Goal: Task Accomplishment & Management: Manage account settings

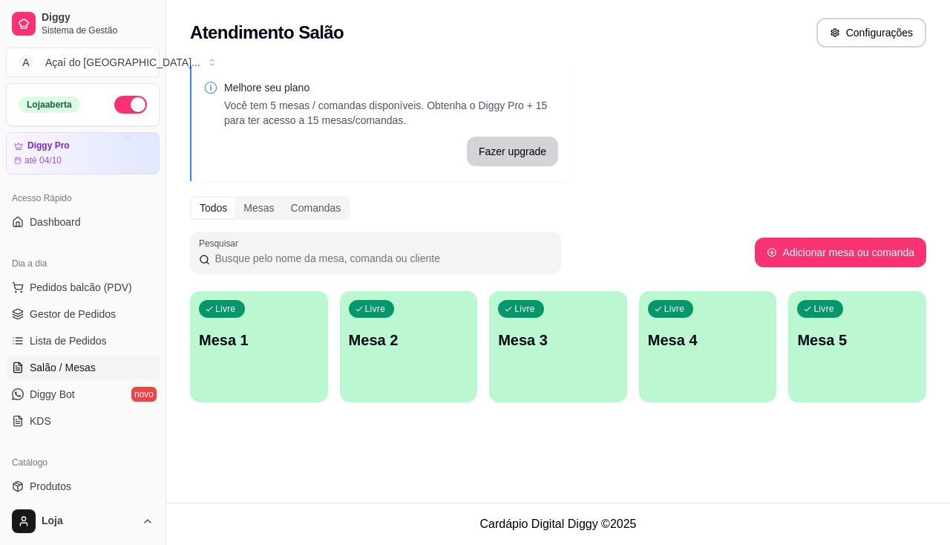
click at [105, 367] on link "Salão / Mesas" at bounding box center [83, 367] width 154 height 24
click at [114, 321] on link "Gestor de Pedidos" at bounding box center [83, 314] width 154 height 24
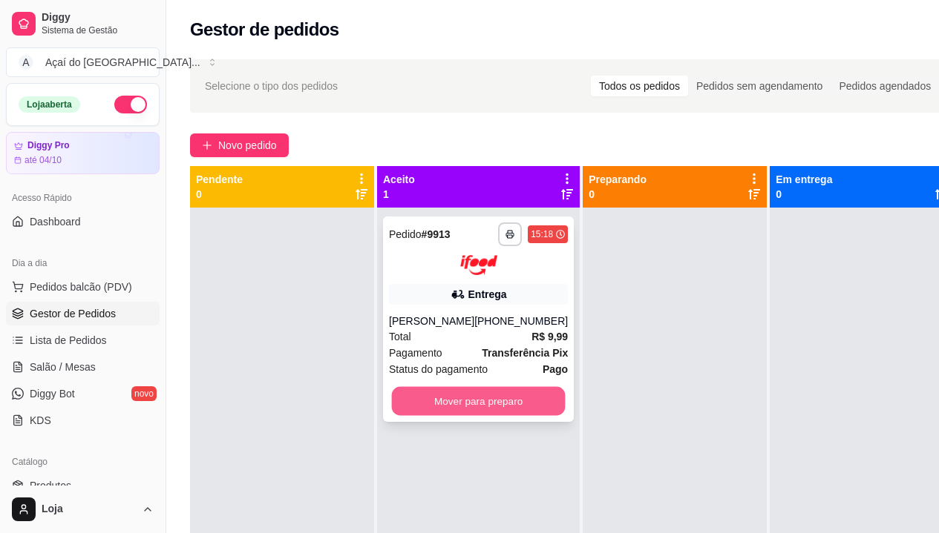
click at [533, 407] on button "Mover para preparo" at bounding box center [479, 401] width 174 height 29
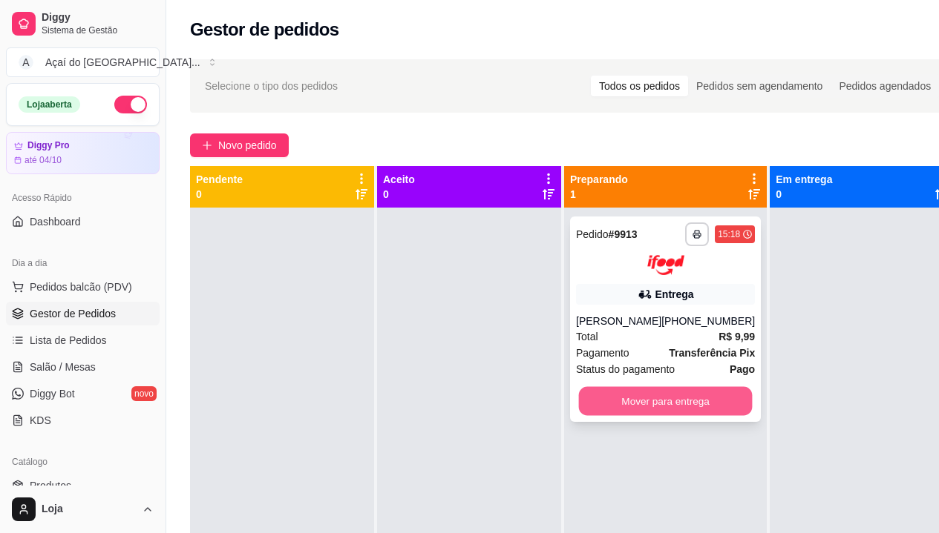
click at [666, 414] on button "Mover para entrega" at bounding box center [666, 401] width 174 height 29
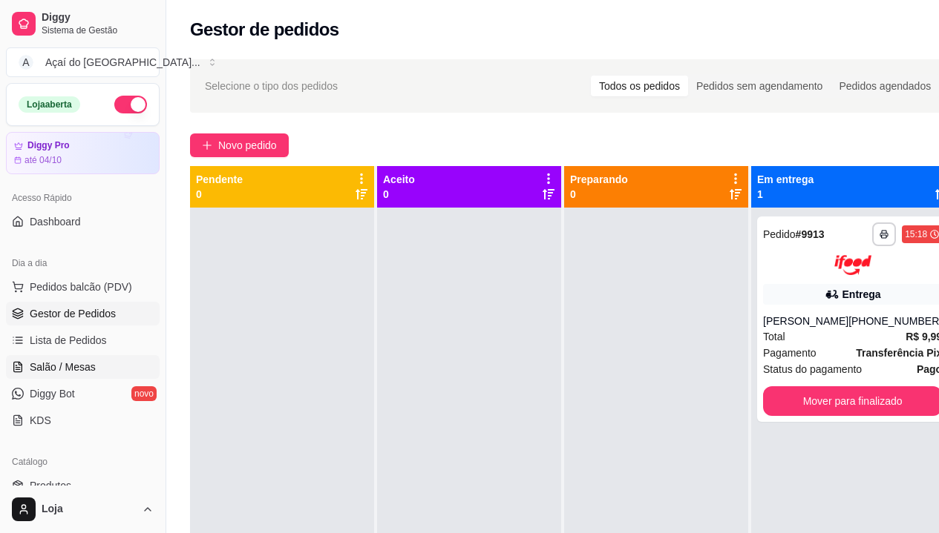
click at [76, 372] on span "Salão / Mesas" at bounding box center [63, 367] width 66 height 15
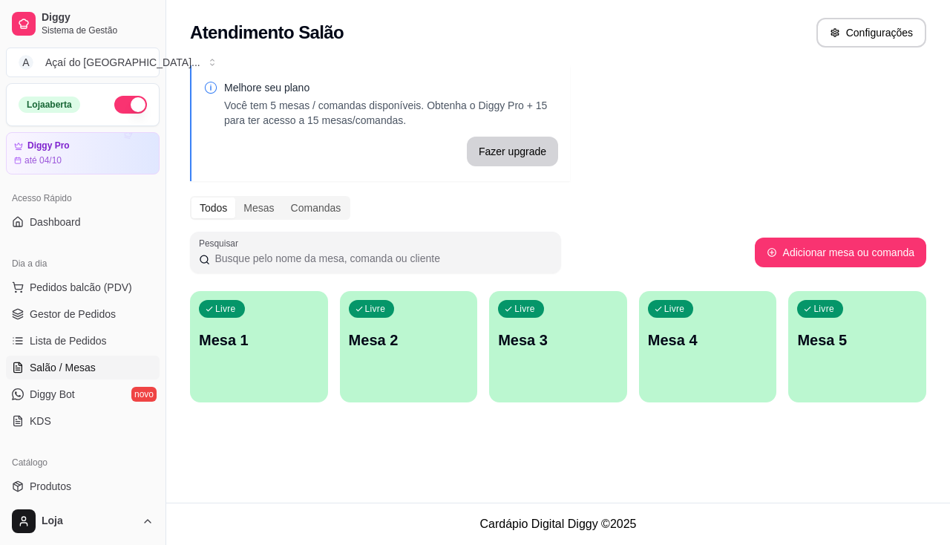
click at [298, 366] on div "Livre Mesa 1" at bounding box center [259, 337] width 138 height 93
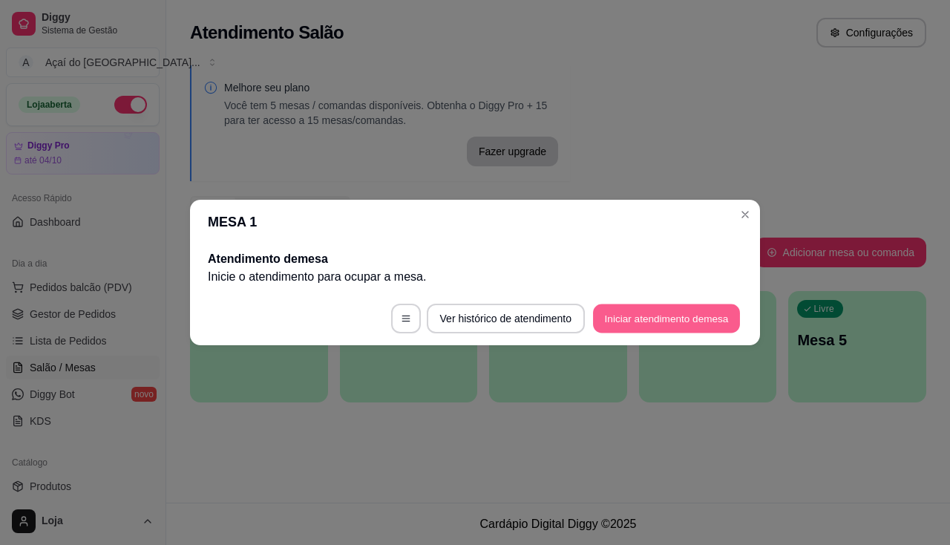
click at [625, 332] on button "Iniciar atendimento de mesa" at bounding box center [666, 318] width 147 height 29
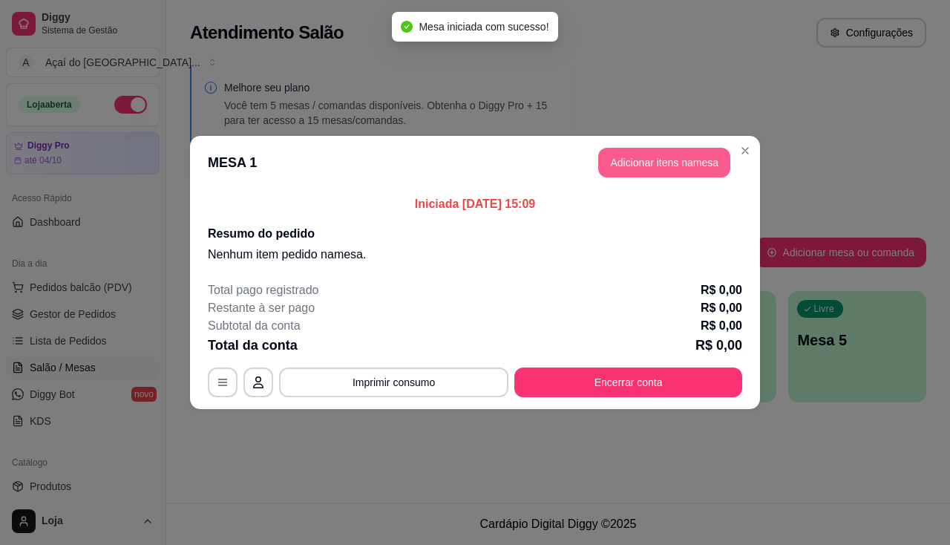
click at [613, 151] on button "Adicionar itens na mesa" at bounding box center [664, 163] width 132 height 30
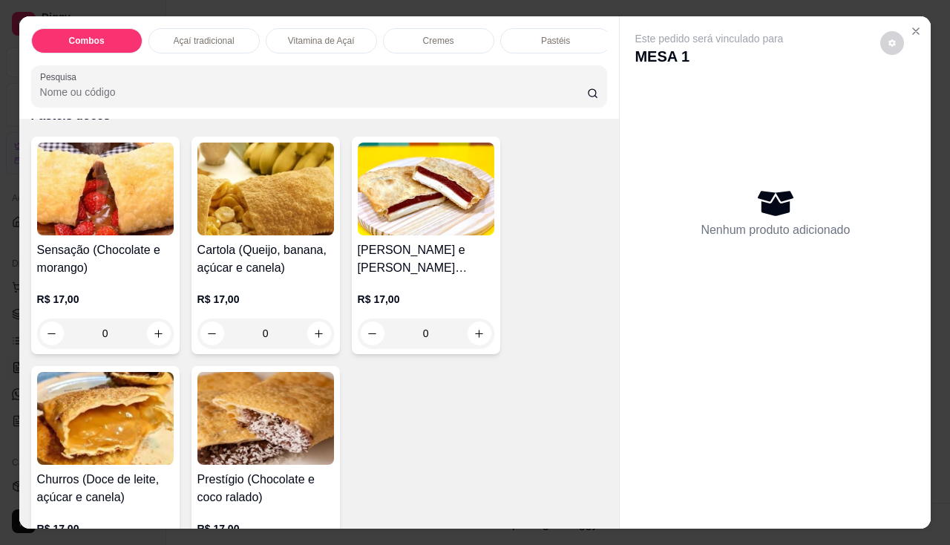
scroll to position [2968, 0]
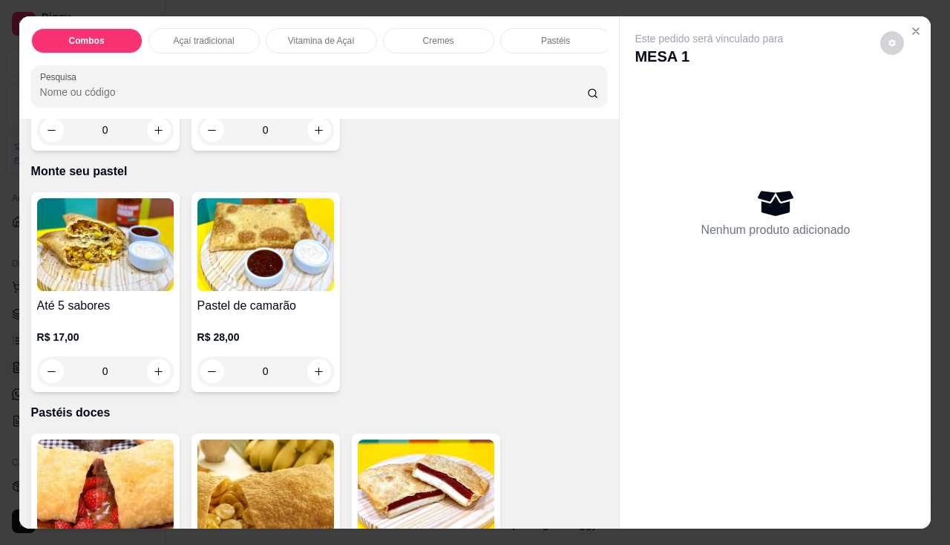
click at [109, 252] on img at bounding box center [105, 244] width 137 height 93
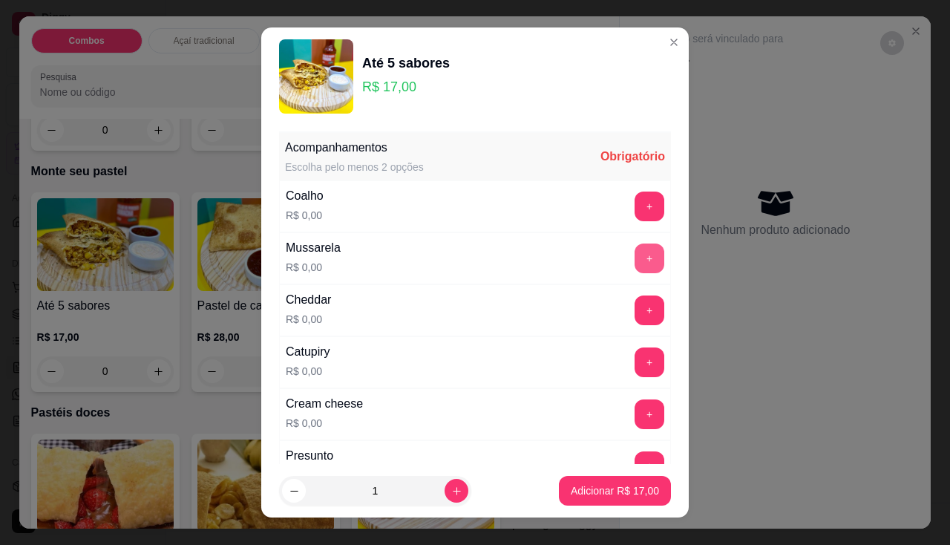
click at [634, 263] on button "+" at bounding box center [649, 258] width 30 height 30
click at [635, 253] on button "+" at bounding box center [649, 257] width 29 height 29
click at [597, 493] on p "Adicionar R$ 17,00" at bounding box center [615, 490] width 88 height 15
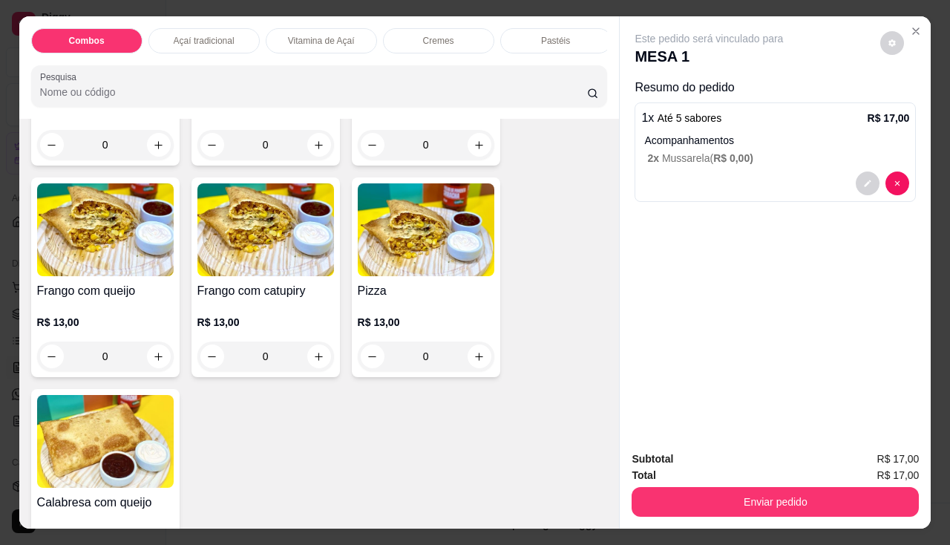
scroll to position [2003, 0]
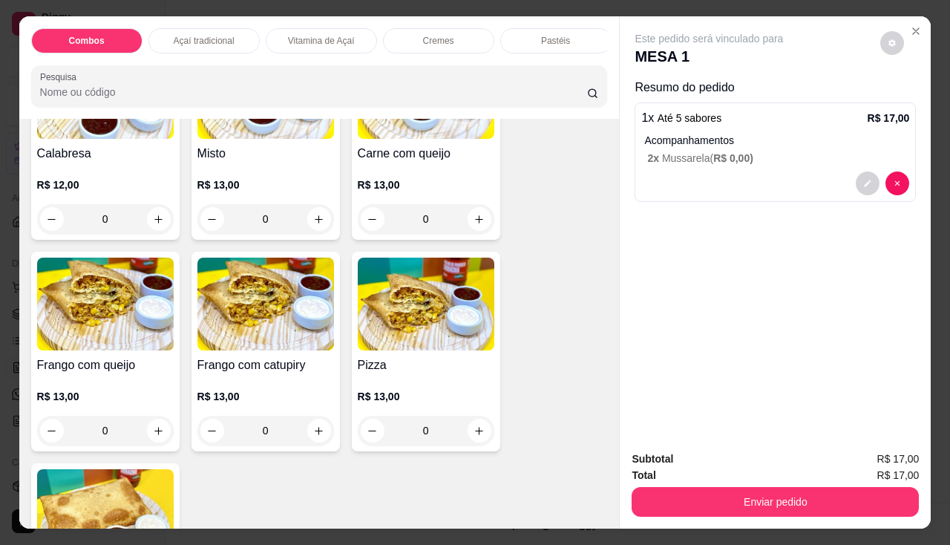
click at [452, 162] on h4 "Carne com queijo" at bounding box center [426, 154] width 137 height 18
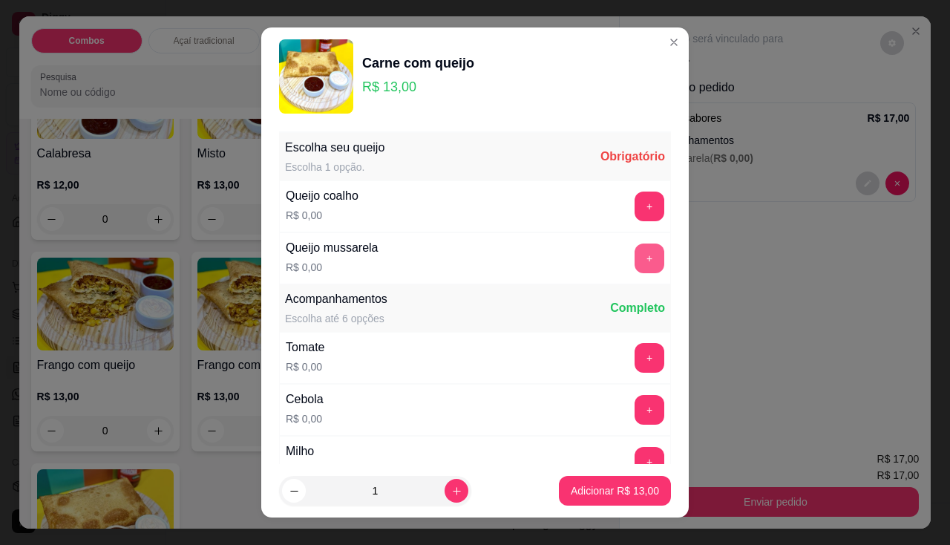
click at [634, 260] on button "+" at bounding box center [649, 258] width 30 height 30
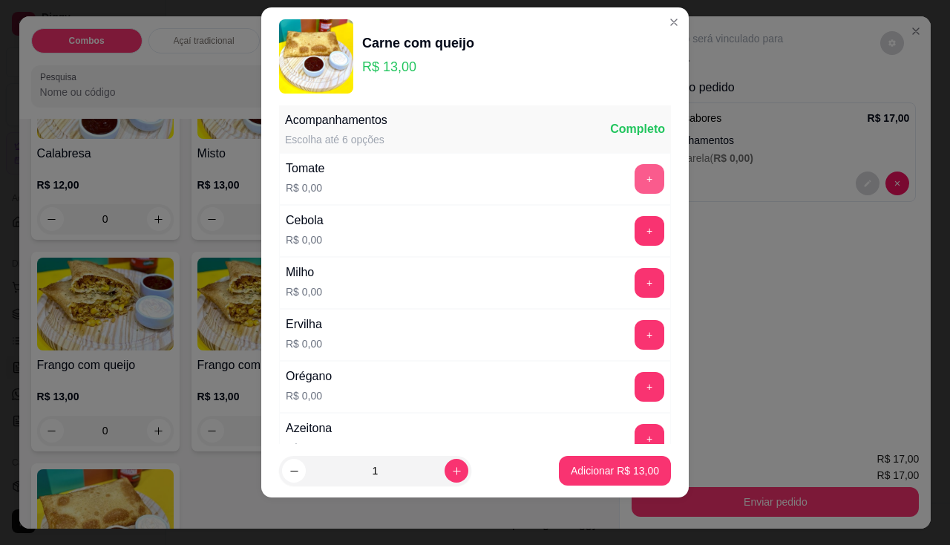
click at [634, 176] on button "+" at bounding box center [649, 179] width 30 height 30
click at [635, 235] on button "+" at bounding box center [649, 231] width 30 height 30
click at [634, 391] on button "+" at bounding box center [649, 387] width 30 height 30
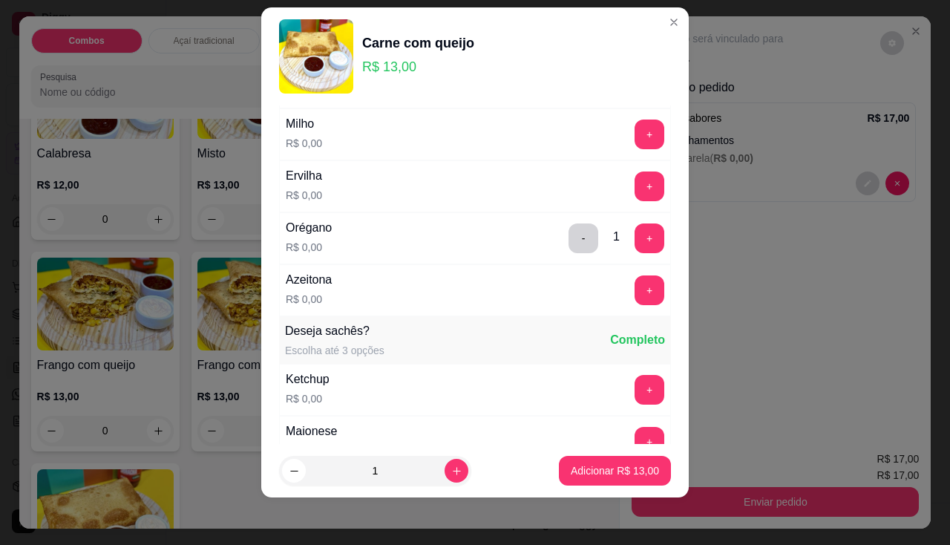
scroll to position [159, 0]
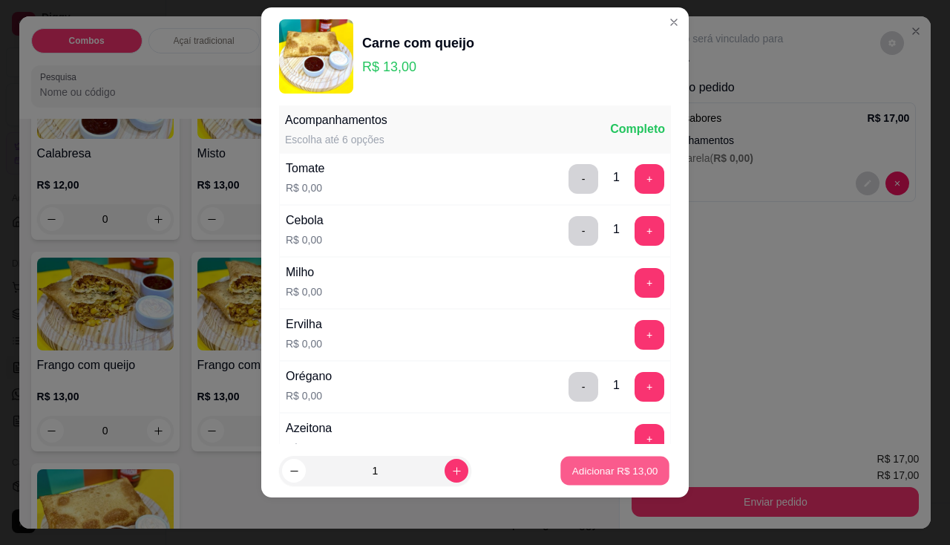
click at [621, 457] on button "Adicionar R$ 13,00" at bounding box center [614, 470] width 109 height 29
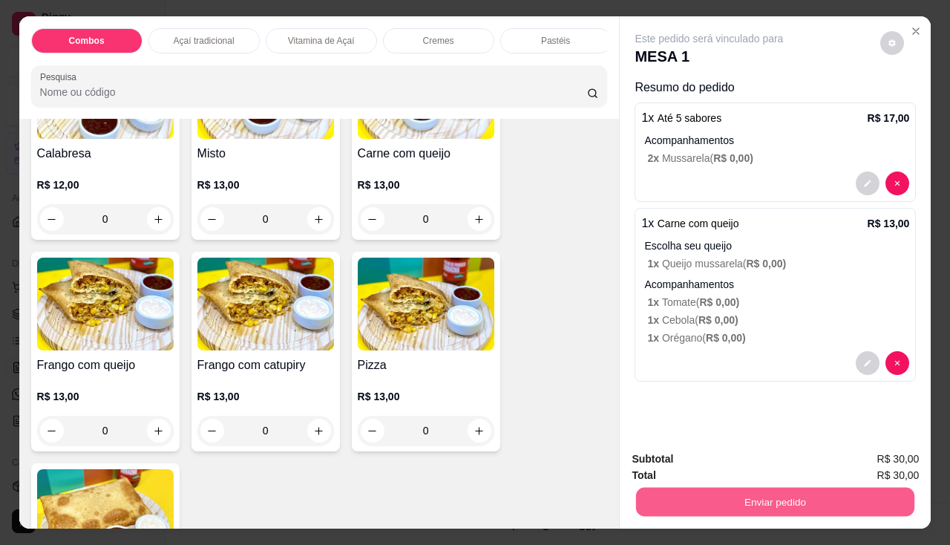
click at [672, 487] on button "Enviar pedido" at bounding box center [775, 501] width 278 height 29
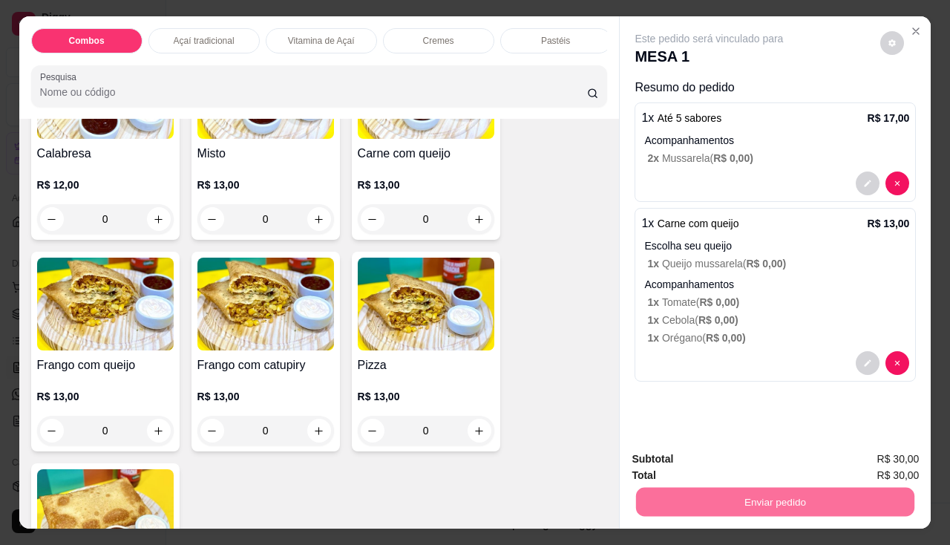
click at [919, 457] on button "Enviar pedido" at bounding box center [880, 460] width 84 height 28
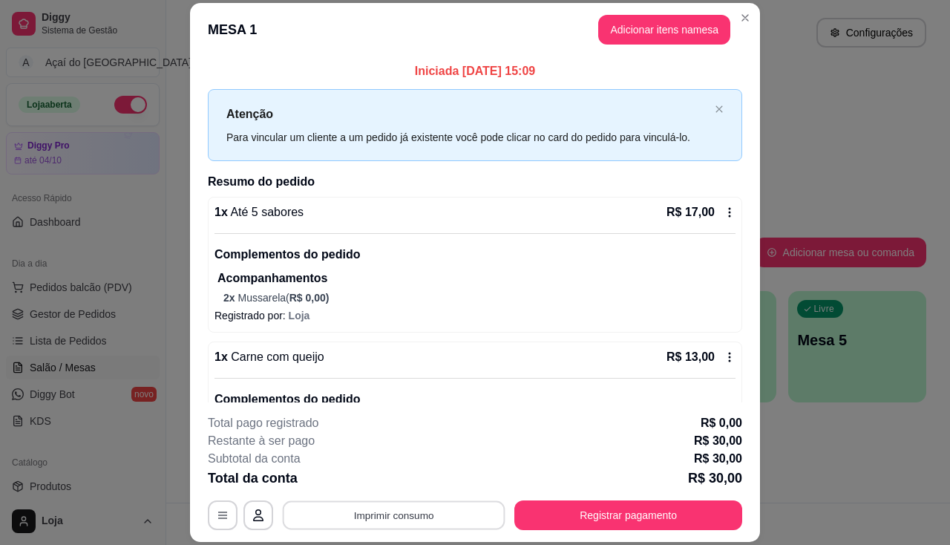
click at [416, 520] on button "Imprimir consumo" at bounding box center [394, 515] width 223 height 29
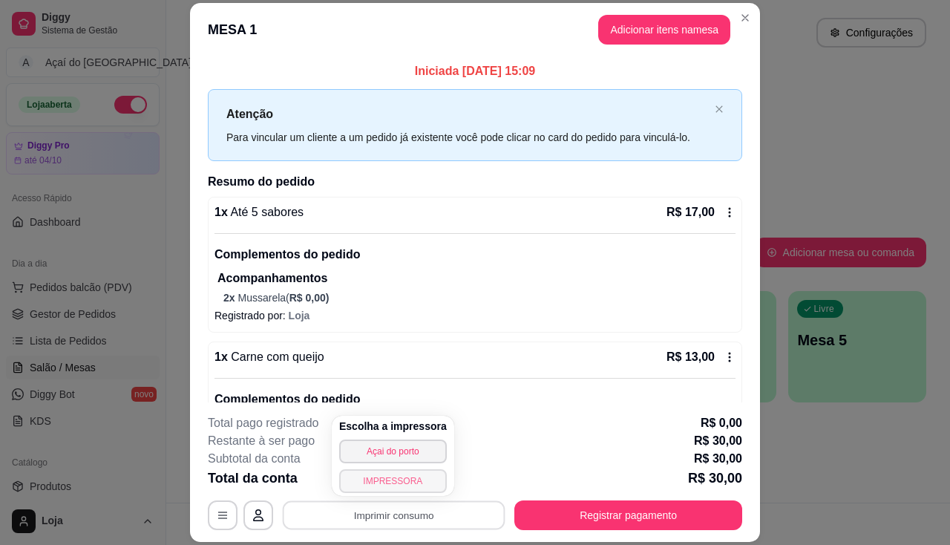
click at [424, 487] on button "IMPRESSORA" at bounding box center [393, 481] width 108 height 24
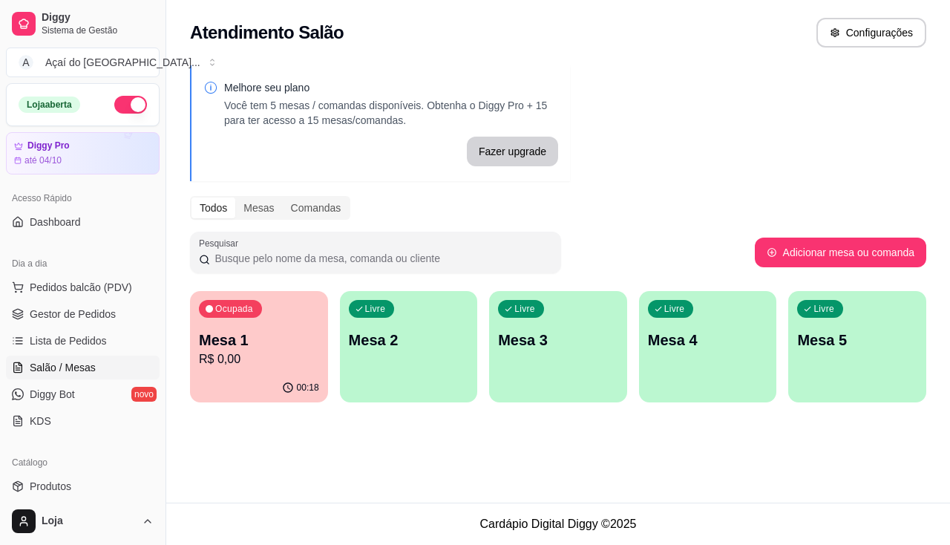
click at [246, 336] on p "Mesa 1" at bounding box center [259, 339] width 120 height 21
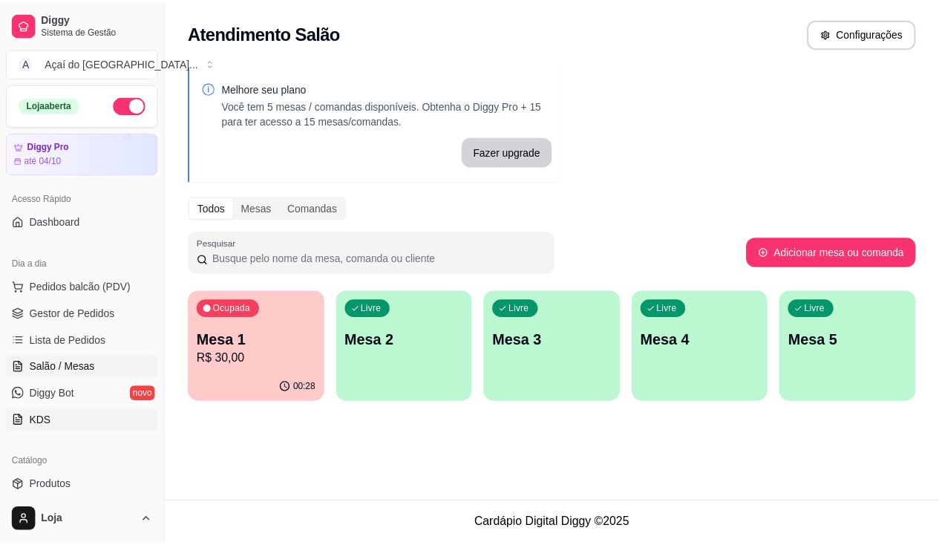
scroll to position [74, 0]
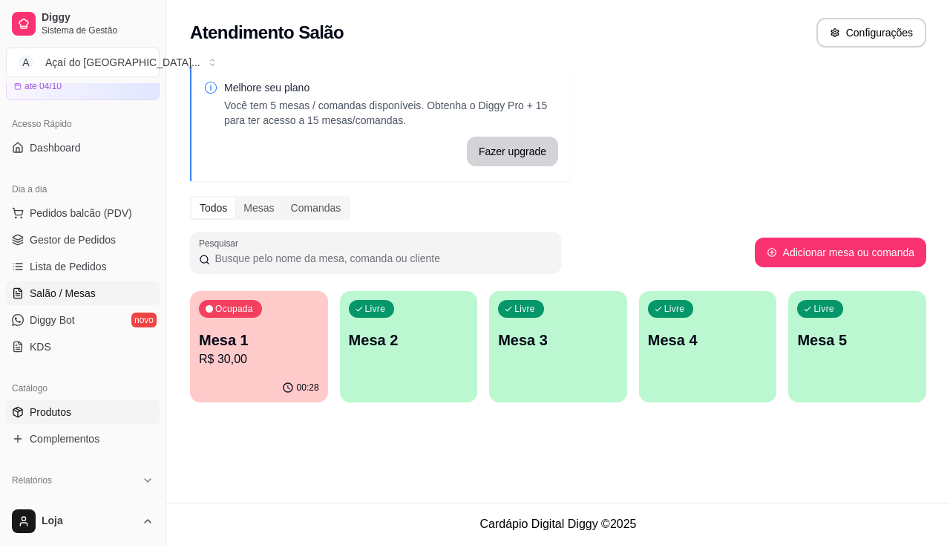
click at [87, 415] on link "Produtos" at bounding box center [83, 412] width 154 height 24
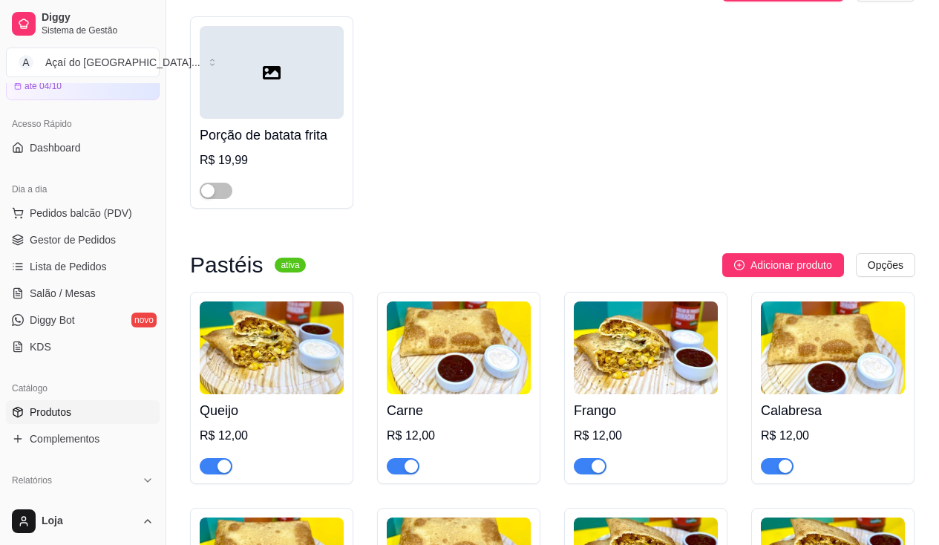
scroll to position [2077, 0]
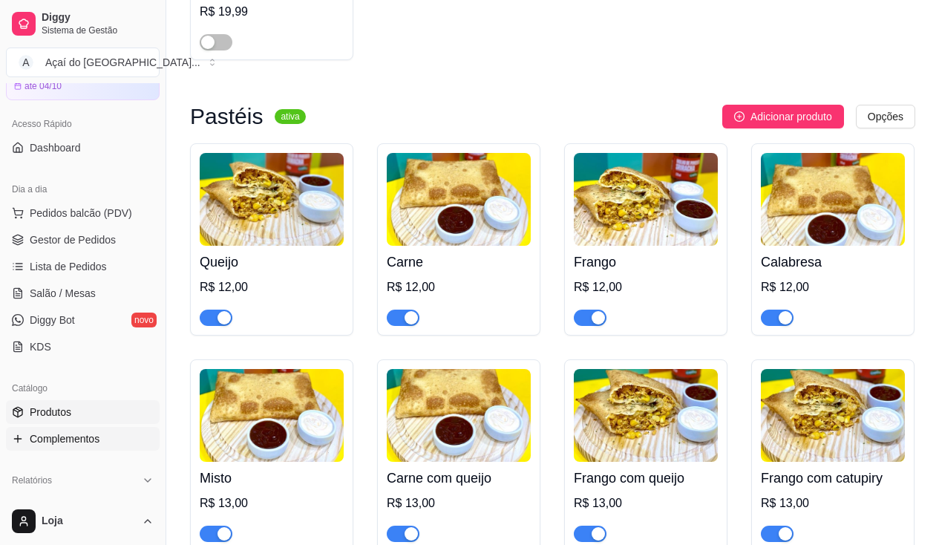
click at [59, 433] on span "Complementos" at bounding box center [65, 438] width 70 height 15
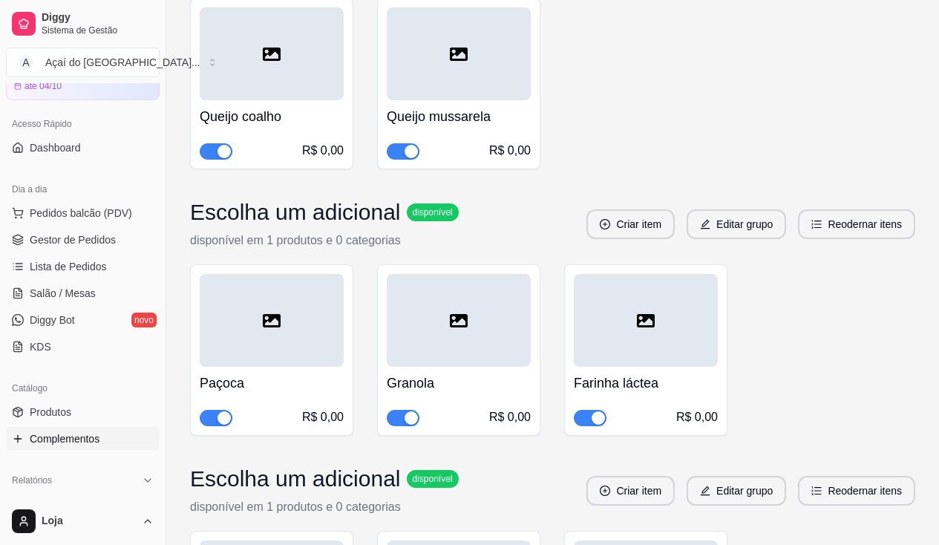
scroll to position [3710, 0]
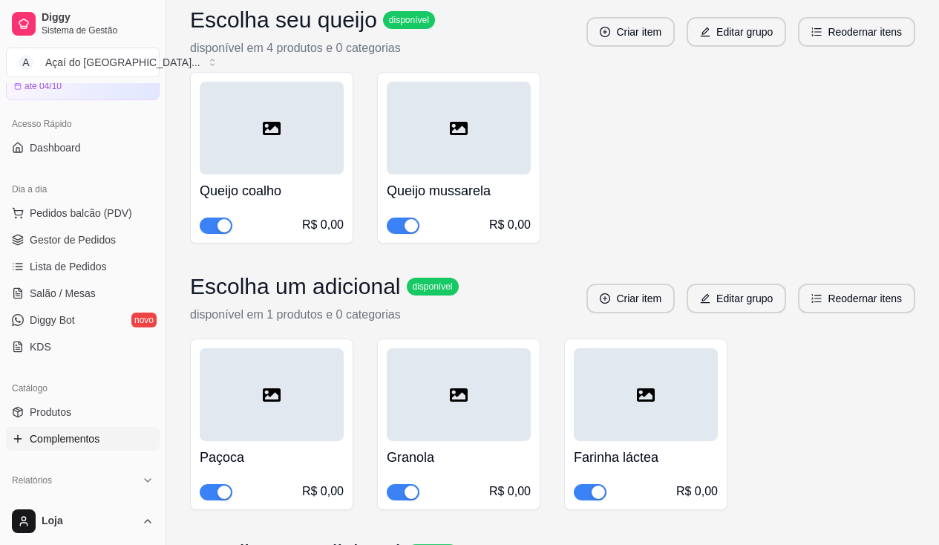
click at [216, 217] on span "button" at bounding box center [216, 225] width 33 height 16
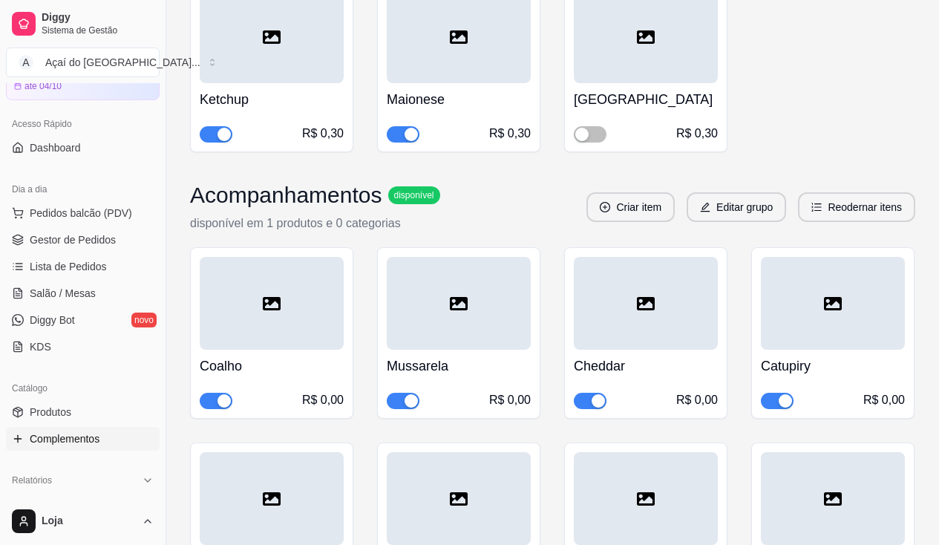
scroll to position [4749, 0]
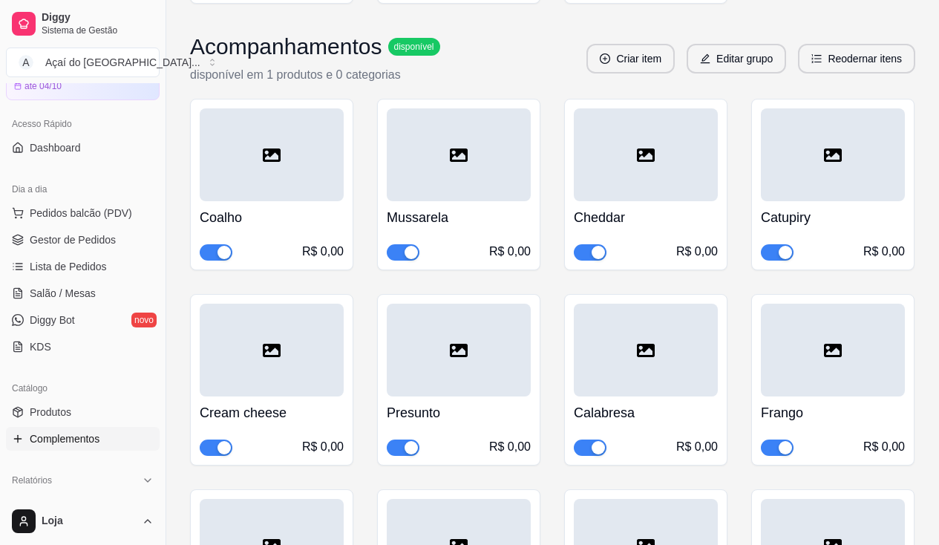
click at [223, 246] on div "button" at bounding box center [223, 252] width 13 height 13
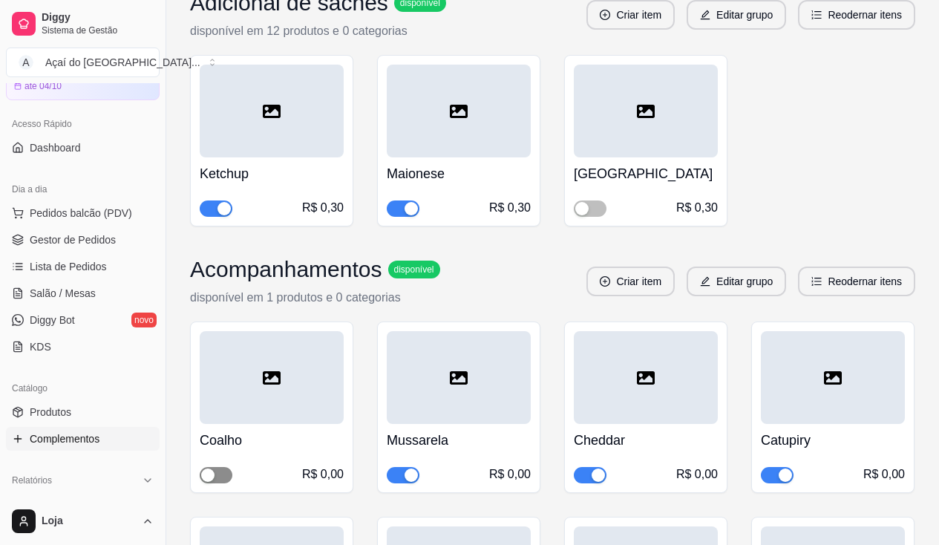
scroll to position [4229, 0]
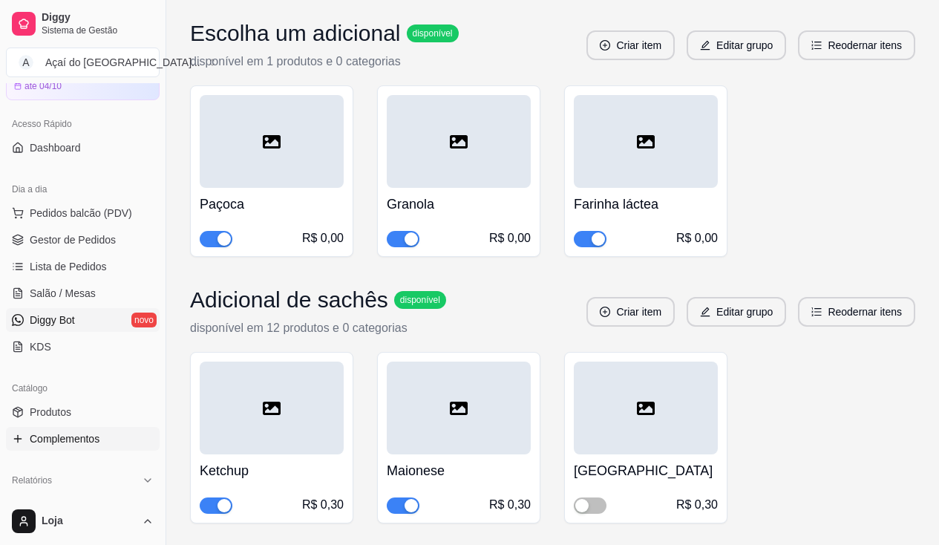
click at [35, 316] on span "Diggy Bot" at bounding box center [52, 319] width 45 height 15
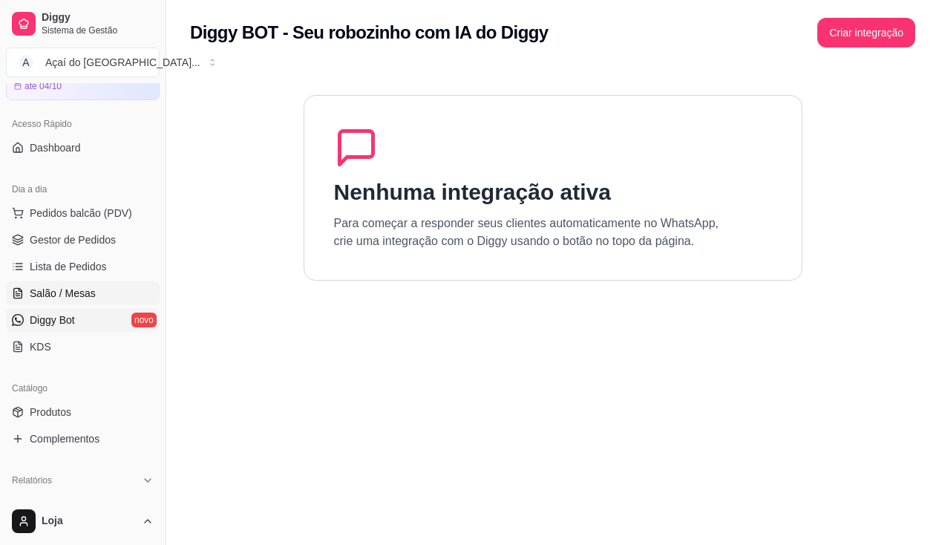
click at [41, 295] on span "Salão / Mesas" at bounding box center [63, 293] width 66 height 15
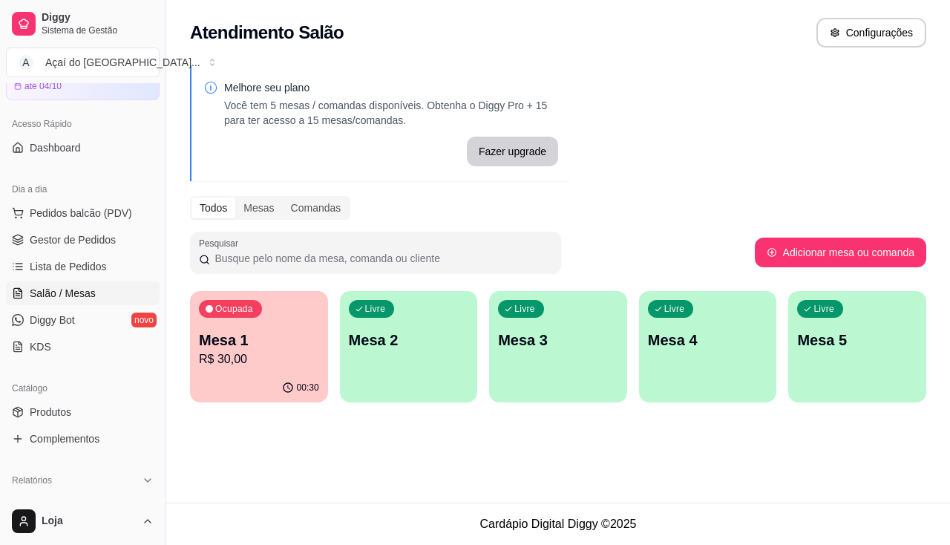
click at [253, 354] on p "R$ 30,00" at bounding box center [259, 359] width 120 height 18
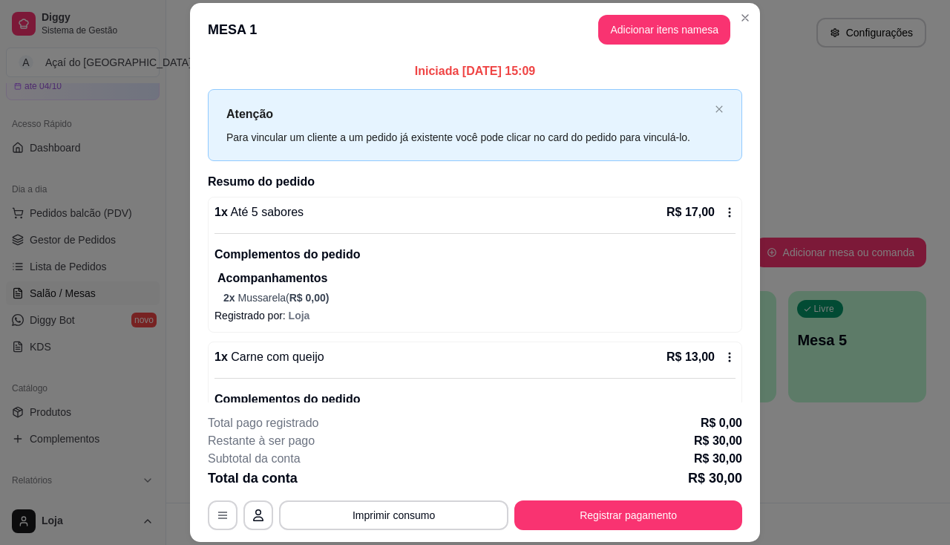
scroll to position [45, 0]
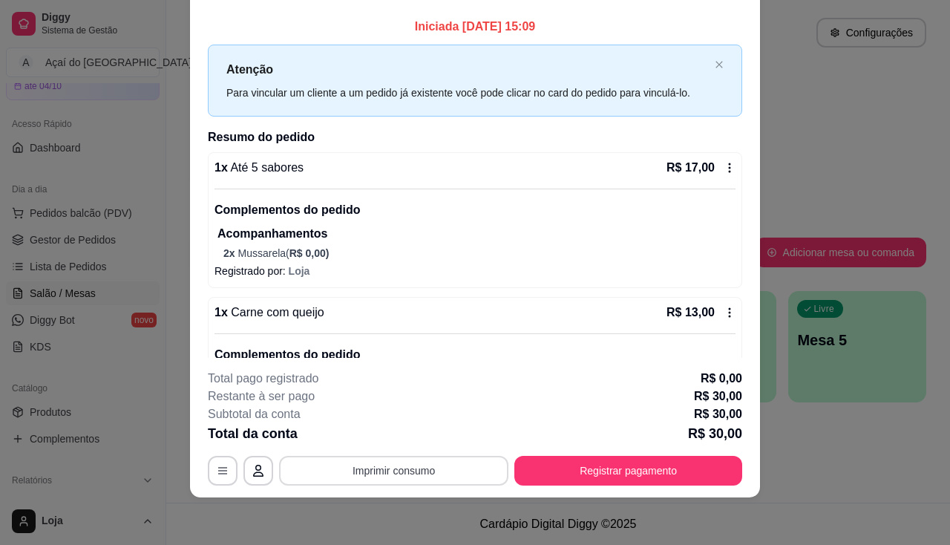
click at [430, 468] on button "Imprimir consumo" at bounding box center [393, 471] width 229 height 30
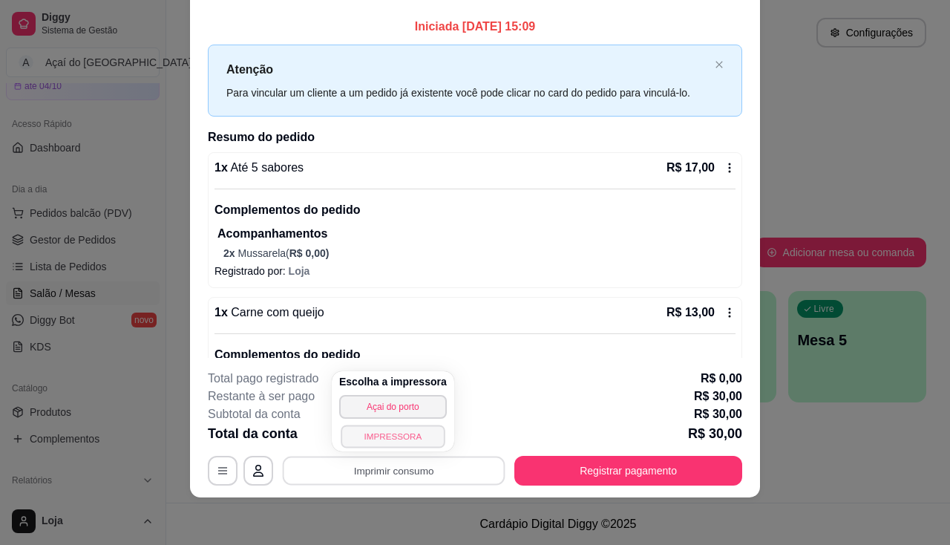
click at [412, 441] on button "IMPRESSORA" at bounding box center [393, 435] width 104 height 23
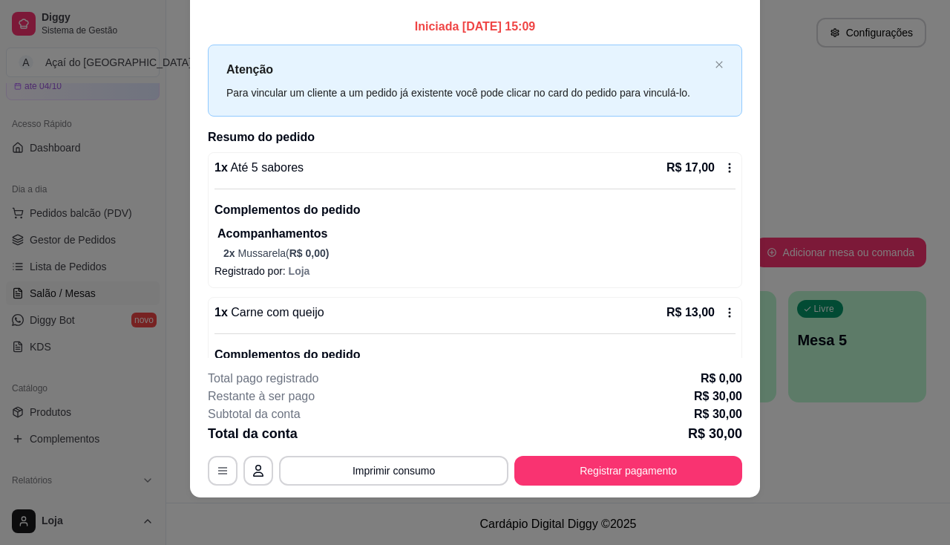
scroll to position [0, 0]
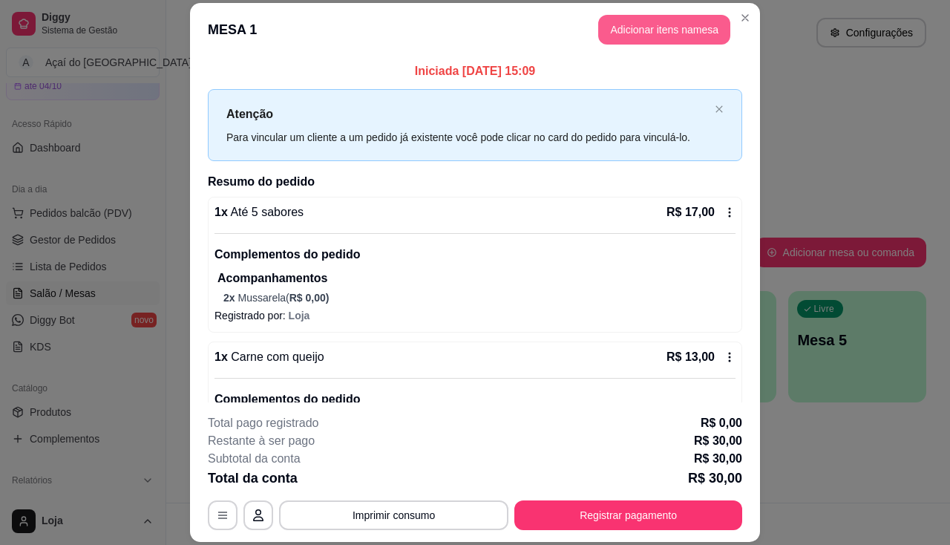
click at [669, 39] on button "Adicionar itens na mesa" at bounding box center [664, 30] width 132 height 30
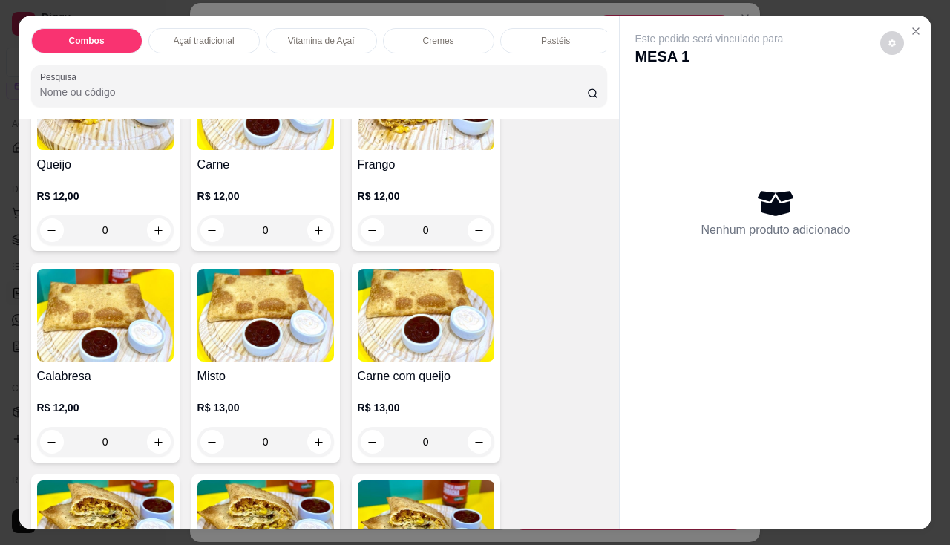
scroll to position [1632, 0]
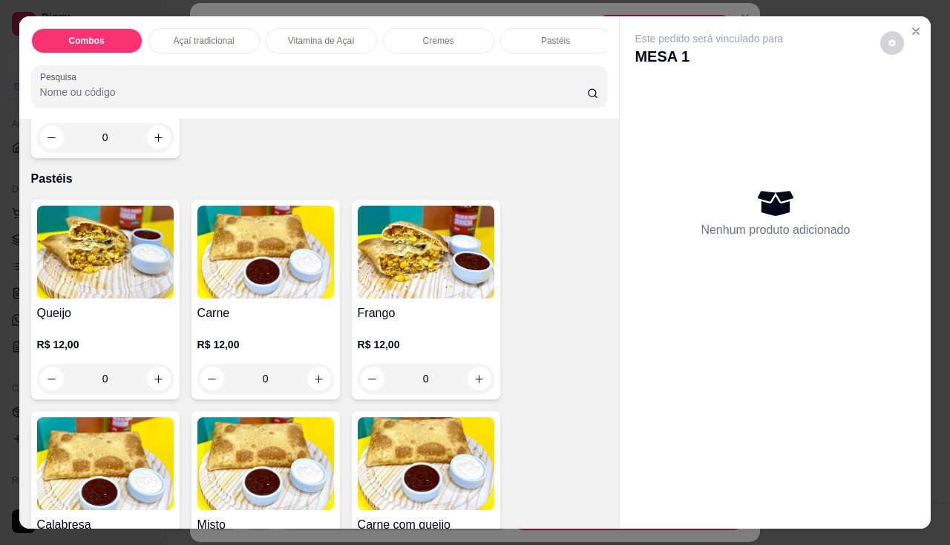
click at [91, 269] on img at bounding box center [105, 252] width 137 height 93
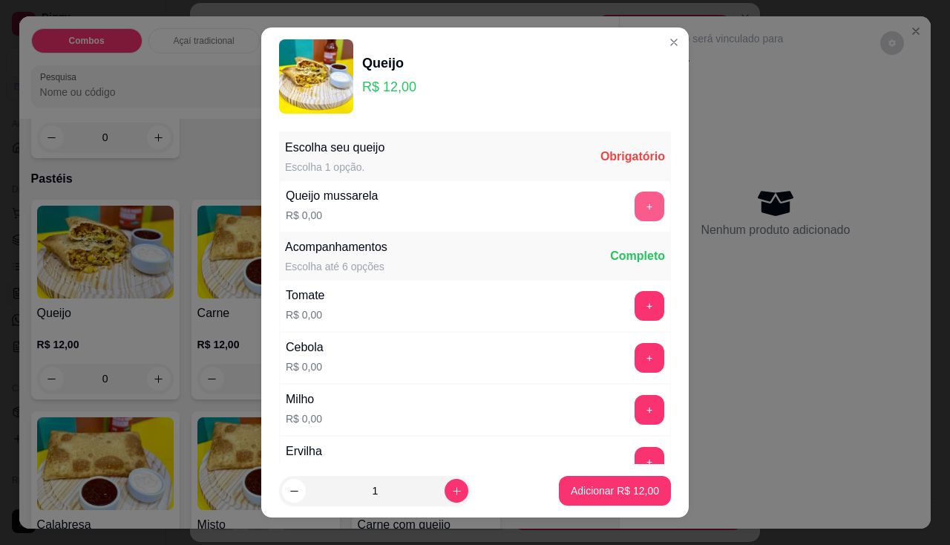
click at [634, 209] on button "+" at bounding box center [649, 206] width 30 height 30
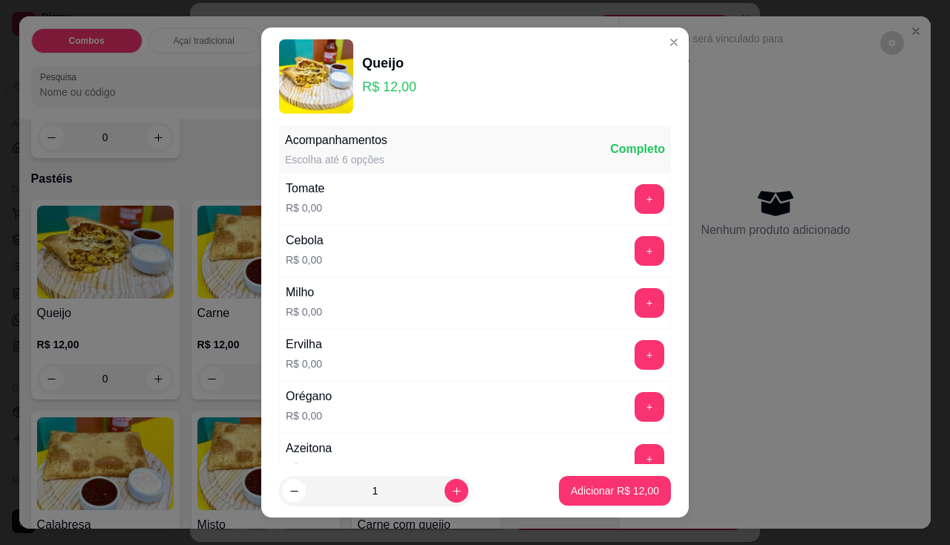
scroll to position [20, 0]
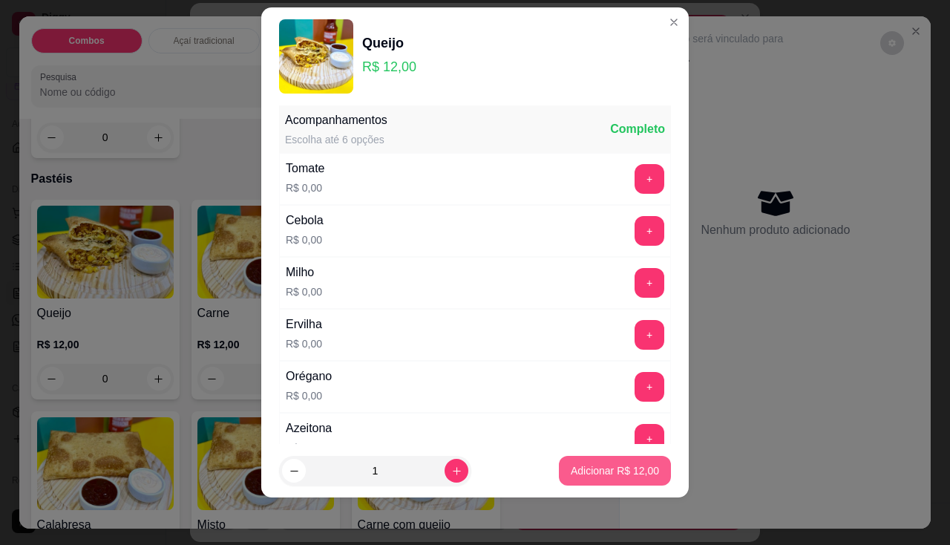
click at [602, 484] on button "Adicionar R$ 12,00" at bounding box center [615, 471] width 112 height 30
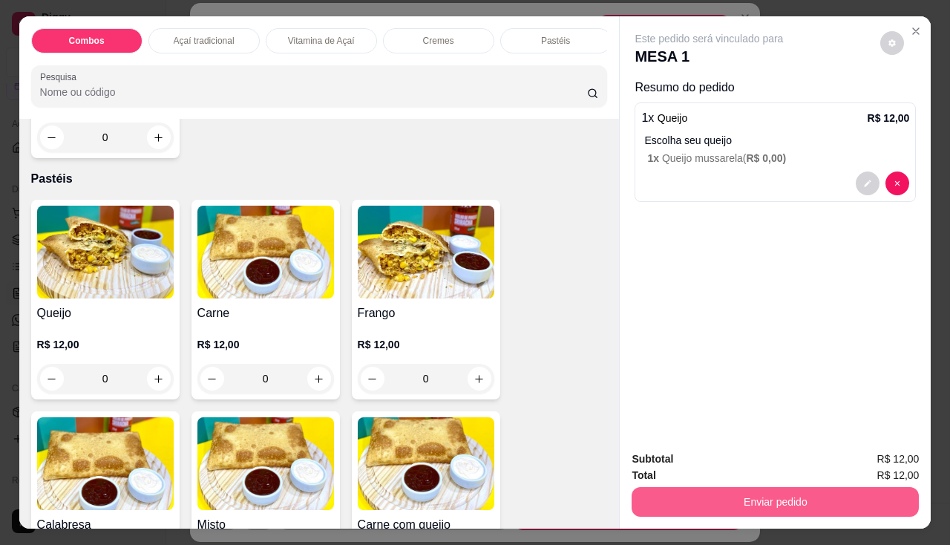
click at [657, 490] on button "Enviar pedido" at bounding box center [774, 502] width 287 height 30
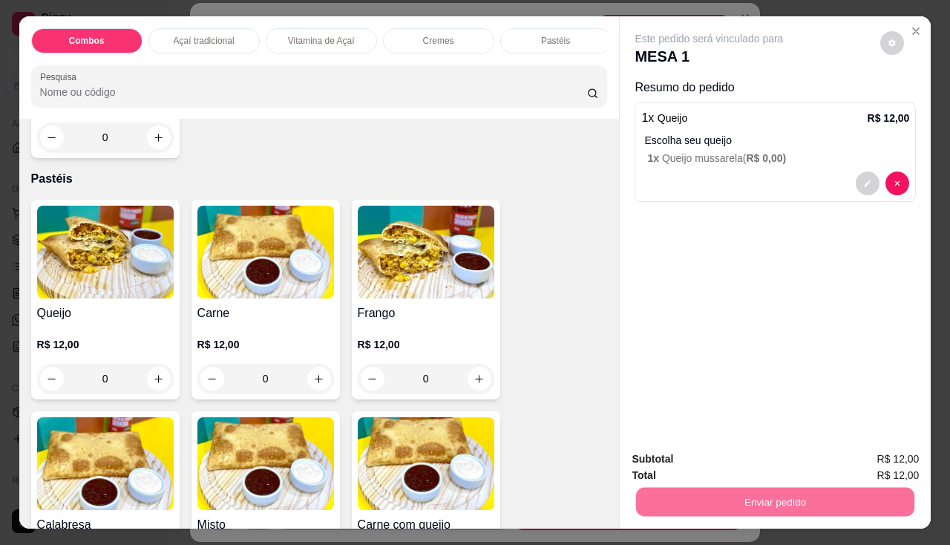
click at [870, 455] on button "Enviar pedido" at bounding box center [880, 460] width 84 height 28
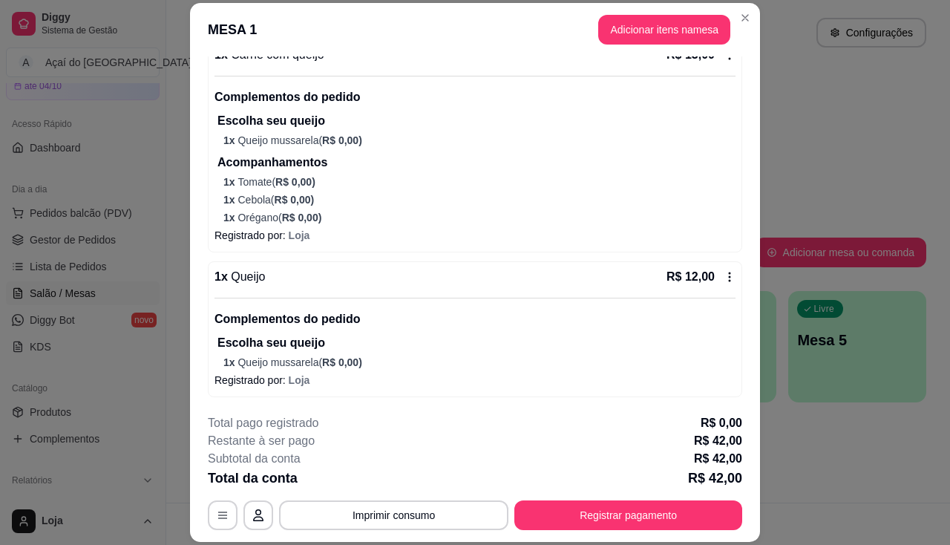
scroll to position [45, 0]
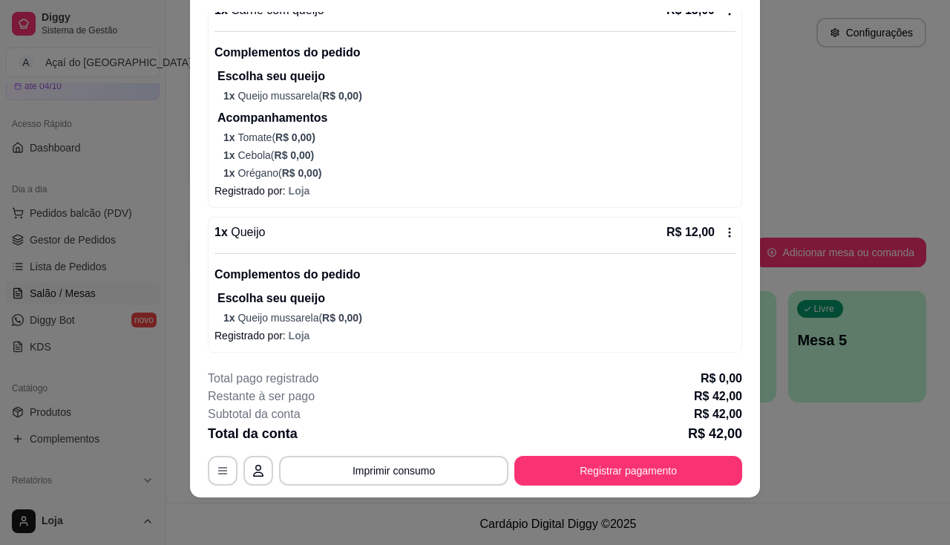
drag, startPoint x: 563, startPoint y: 398, endPoint x: 561, endPoint y: 444, distance: 46.1
click at [607, 472] on button "Registrar pagamento" at bounding box center [628, 471] width 228 height 30
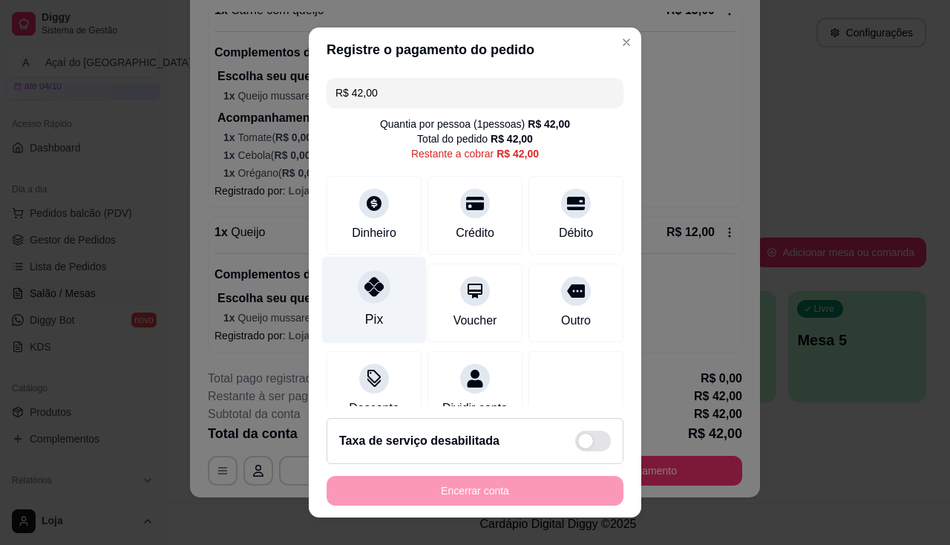
click at [375, 298] on div at bounding box center [374, 286] width 33 height 33
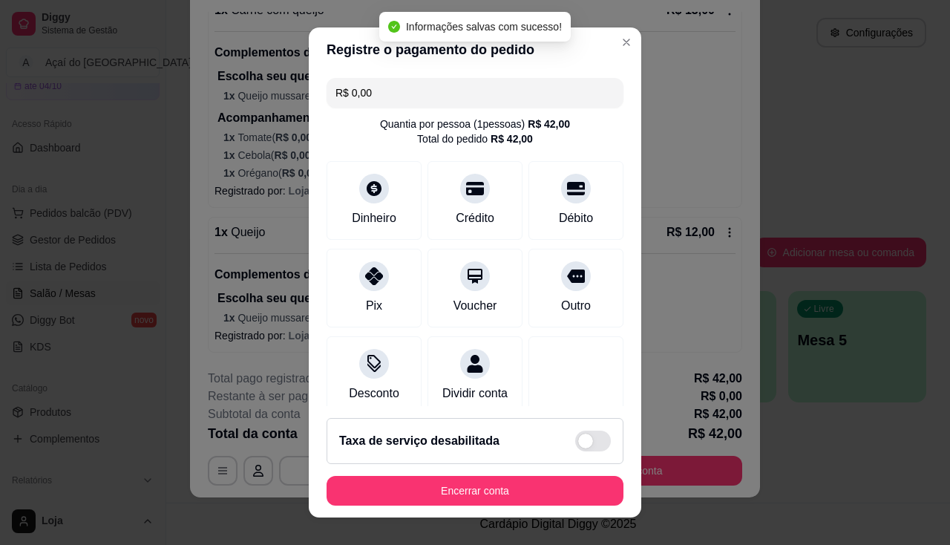
type input "R$ 0,00"
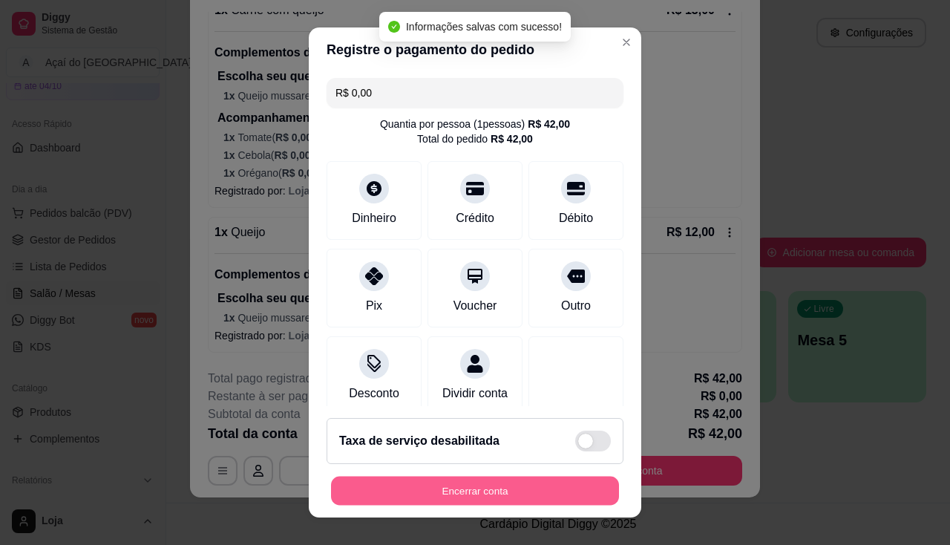
click at [487, 479] on button "Encerrar conta" at bounding box center [475, 490] width 288 height 29
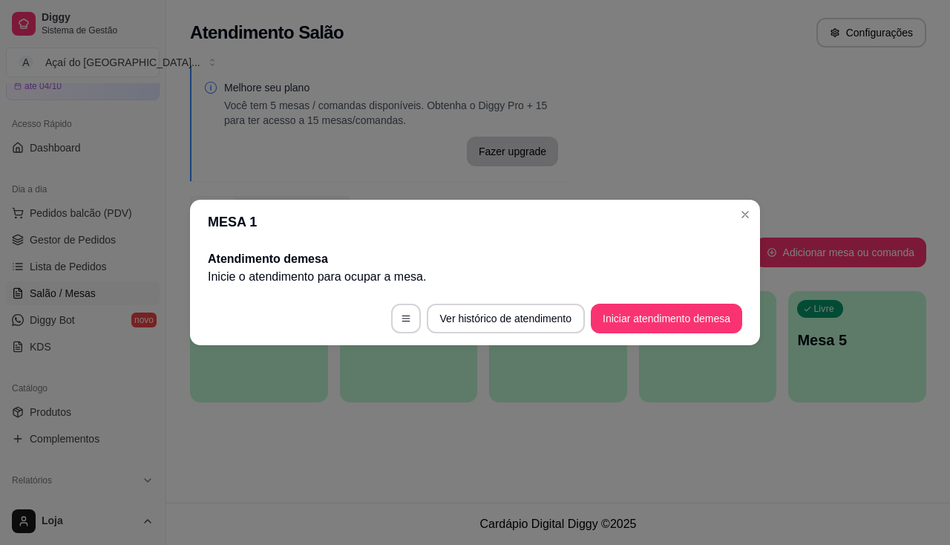
scroll to position [0, 0]
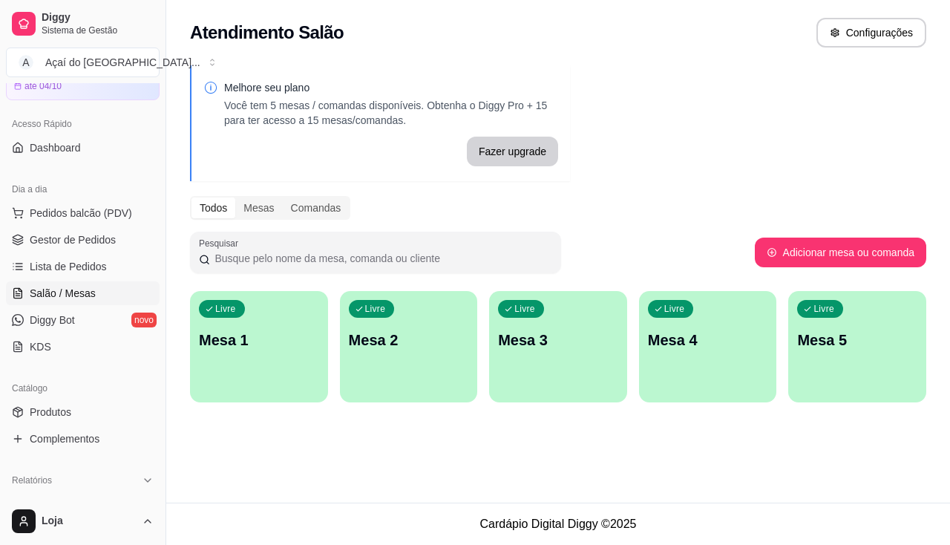
click at [275, 336] on p "Mesa 1" at bounding box center [259, 339] width 120 height 21
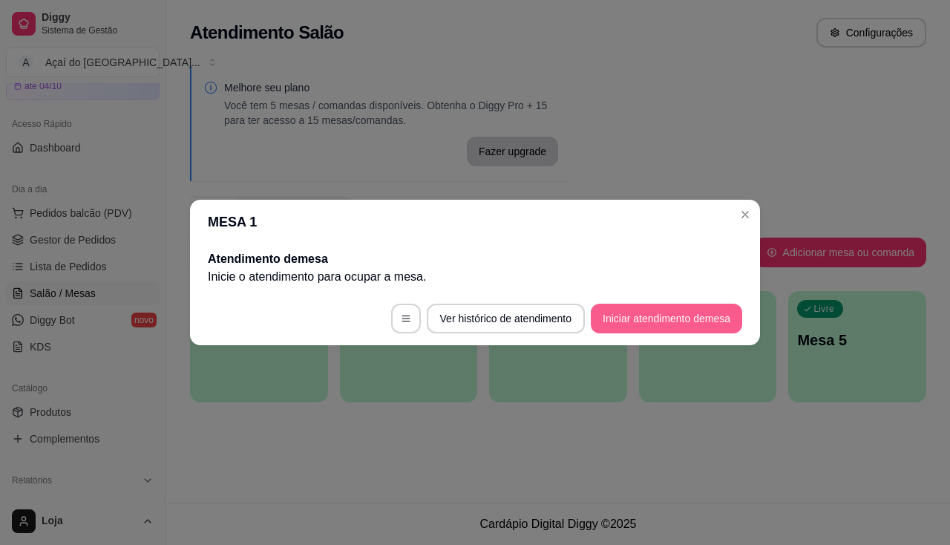
click at [689, 306] on button "Iniciar atendimento de mesa" at bounding box center [666, 318] width 151 height 30
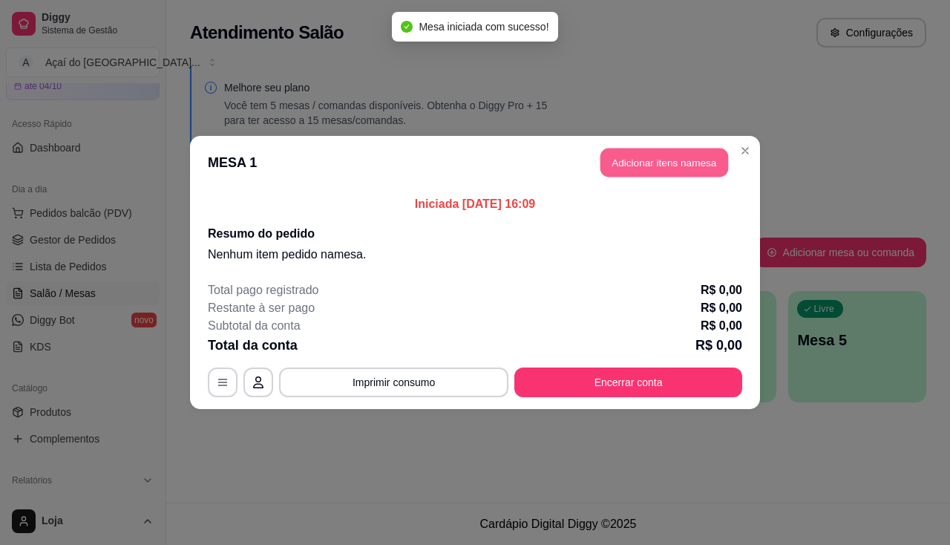
click at [651, 156] on button "Adicionar itens na mesa" at bounding box center [664, 162] width 128 height 29
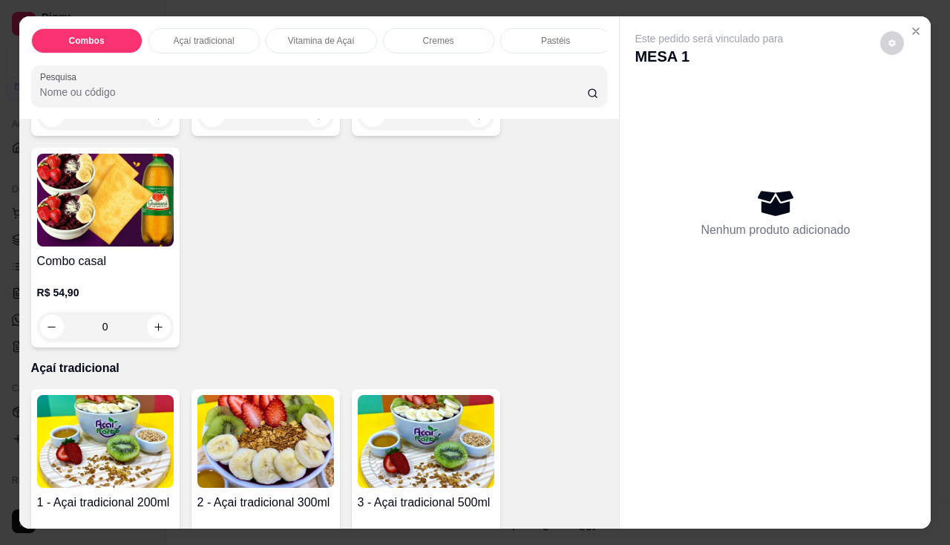
scroll to position [594, 0]
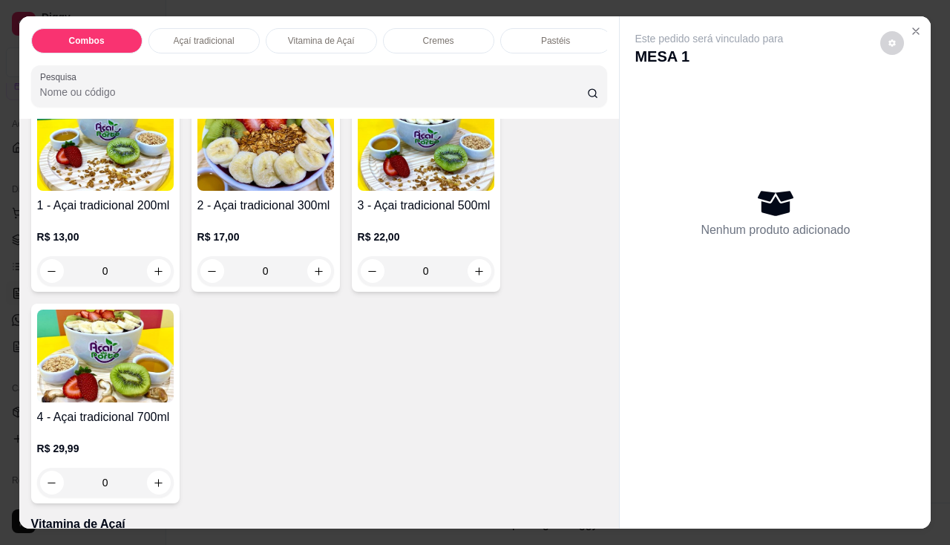
click at [257, 251] on div "R$ 17,00 0" at bounding box center [265, 257] width 137 height 56
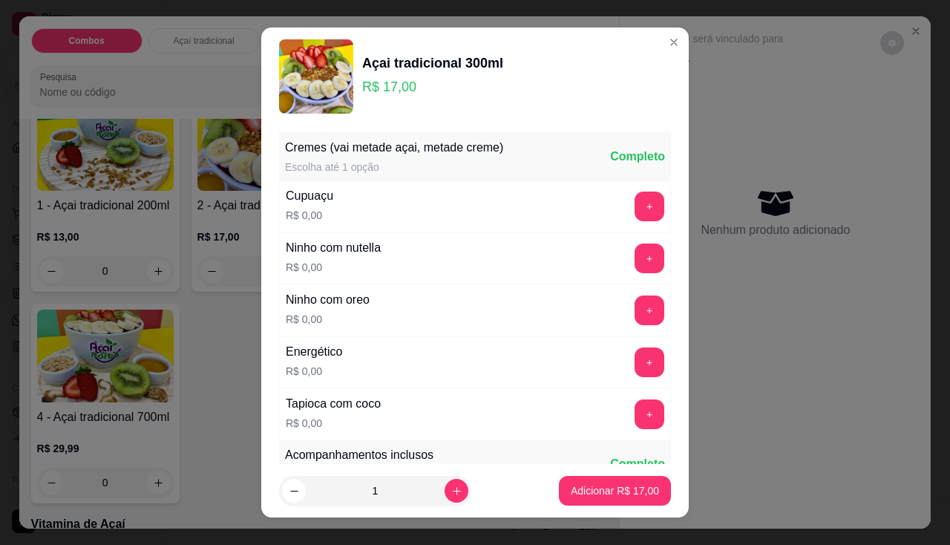
drag, startPoint x: 491, startPoint y: 256, endPoint x: 456, endPoint y: 249, distance: 35.5
click at [456, 249] on div "Ninho com nutella R$ 0,00 +" at bounding box center [475, 258] width 392 height 52
drag, startPoint x: 609, startPoint y: 249, endPoint x: 424, endPoint y: 205, distance: 190.8
click at [424, 205] on div "Cupuaçu R$ 0,00 +" at bounding box center [475, 206] width 392 height 52
click at [634, 257] on button "+" at bounding box center [649, 258] width 30 height 30
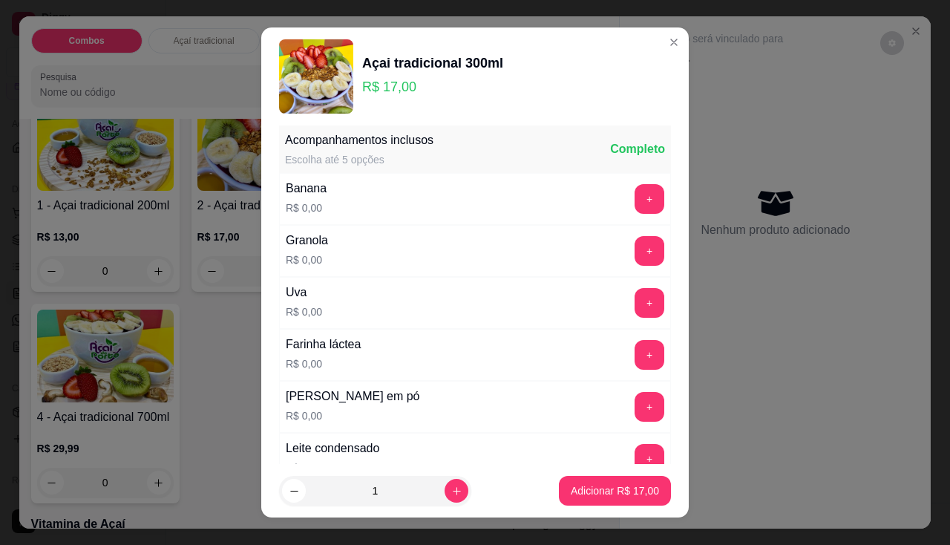
scroll to position [20, 0]
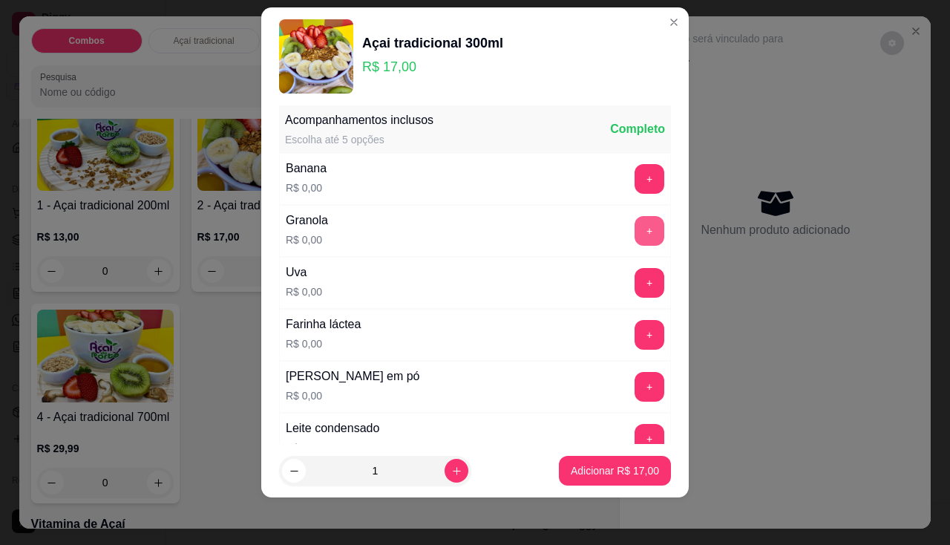
click at [634, 231] on button "+" at bounding box center [649, 231] width 30 height 30
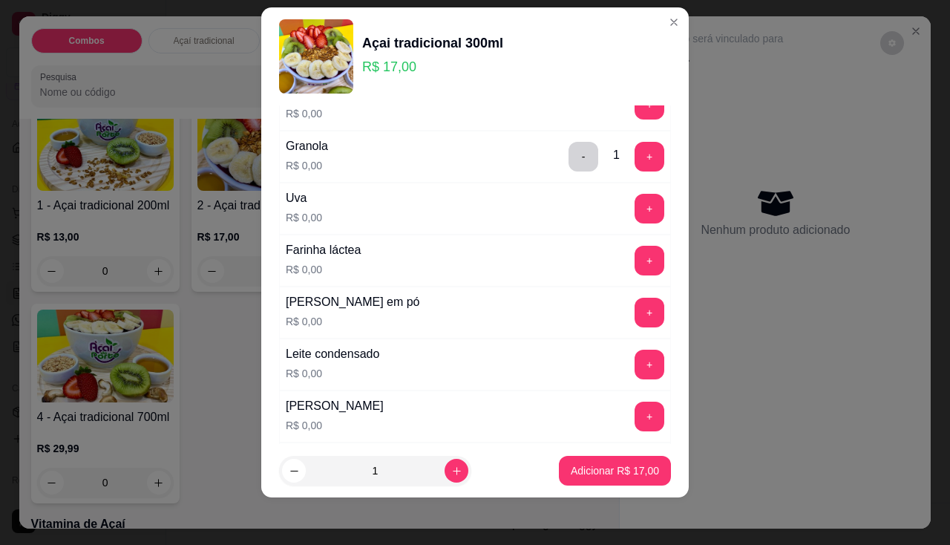
drag, startPoint x: 620, startPoint y: 334, endPoint x: 625, endPoint y: 324, distance: 10.6
click at [621, 334] on div "Leite em pó R$ 0,00 +" at bounding box center [475, 312] width 392 height 52
click at [634, 324] on button "+" at bounding box center [649, 313] width 30 height 30
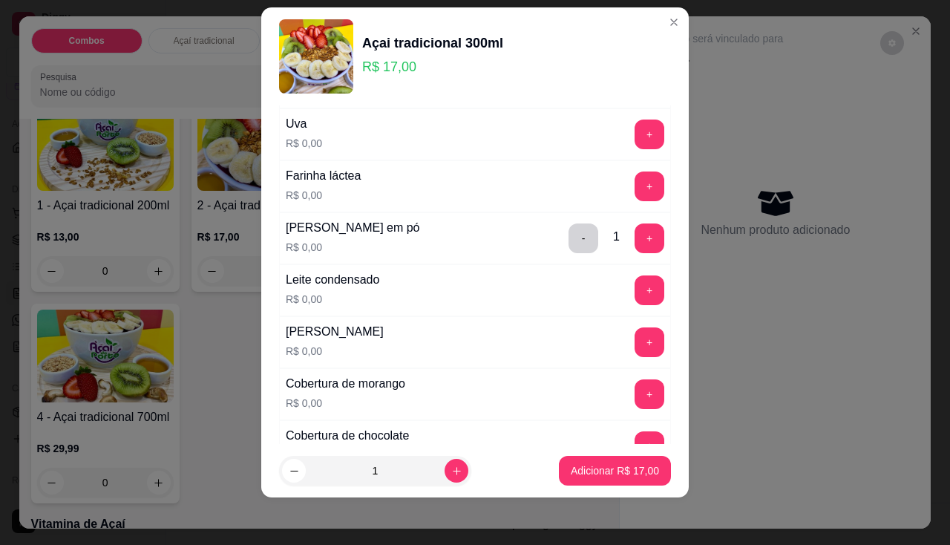
click at [614, 358] on div "[PERSON_NAME]$ 0,00 +" at bounding box center [475, 342] width 392 height 52
click at [634, 342] on button "+" at bounding box center [649, 342] width 30 height 30
click at [625, 473] on p "Adicionar R$ 17,00" at bounding box center [615, 470] width 88 height 15
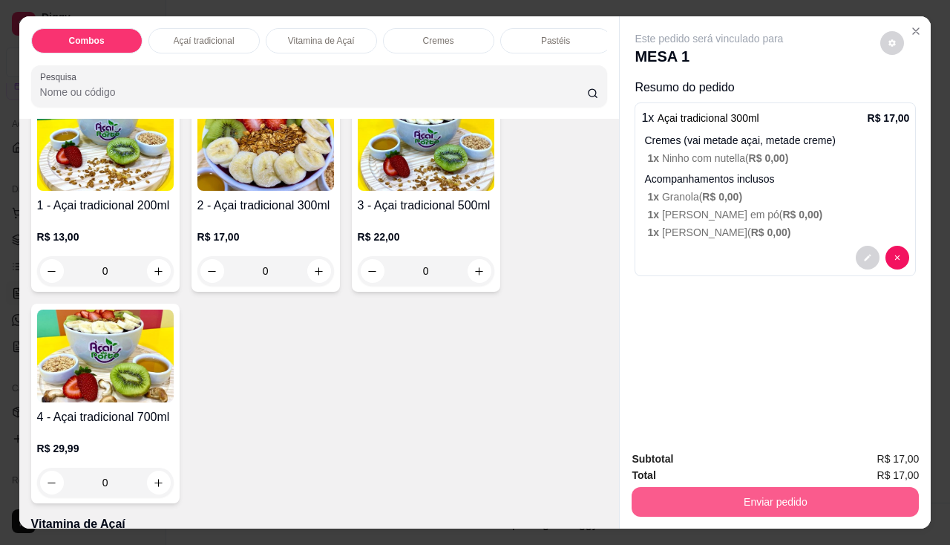
click at [682, 505] on button "Enviar pedido" at bounding box center [774, 502] width 287 height 30
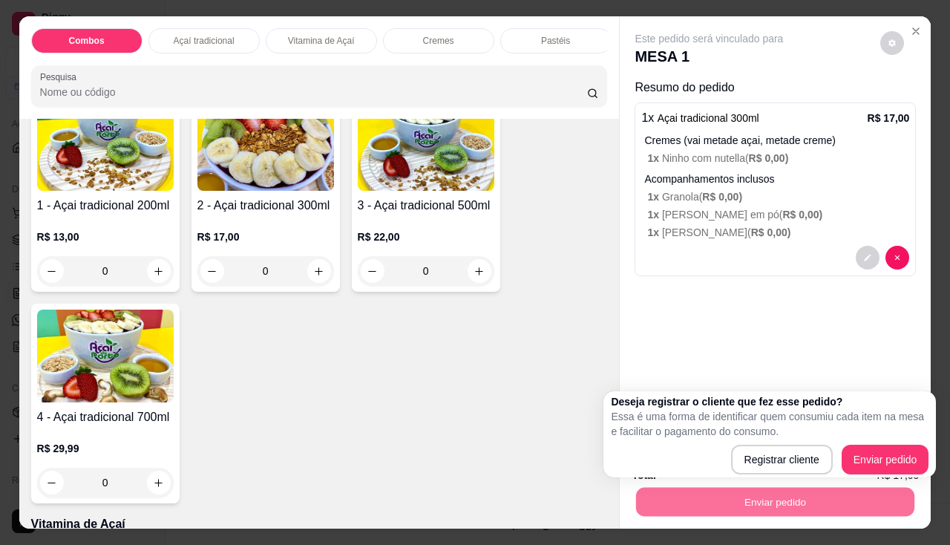
click at [930, 458] on div "Deseja registrar o cliente que fez esse pedido? Essa é uma forma de identificar…" at bounding box center [769, 434] width 332 height 86
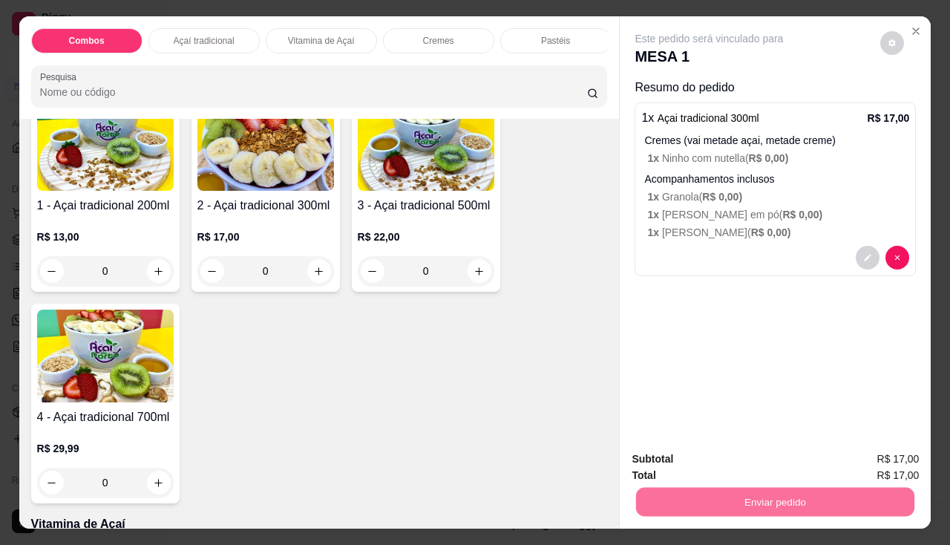
click at [899, 457] on button "Enviar pedido" at bounding box center [881, 459] width 82 height 27
